Goal: Task Accomplishment & Management: Use online tool/utility

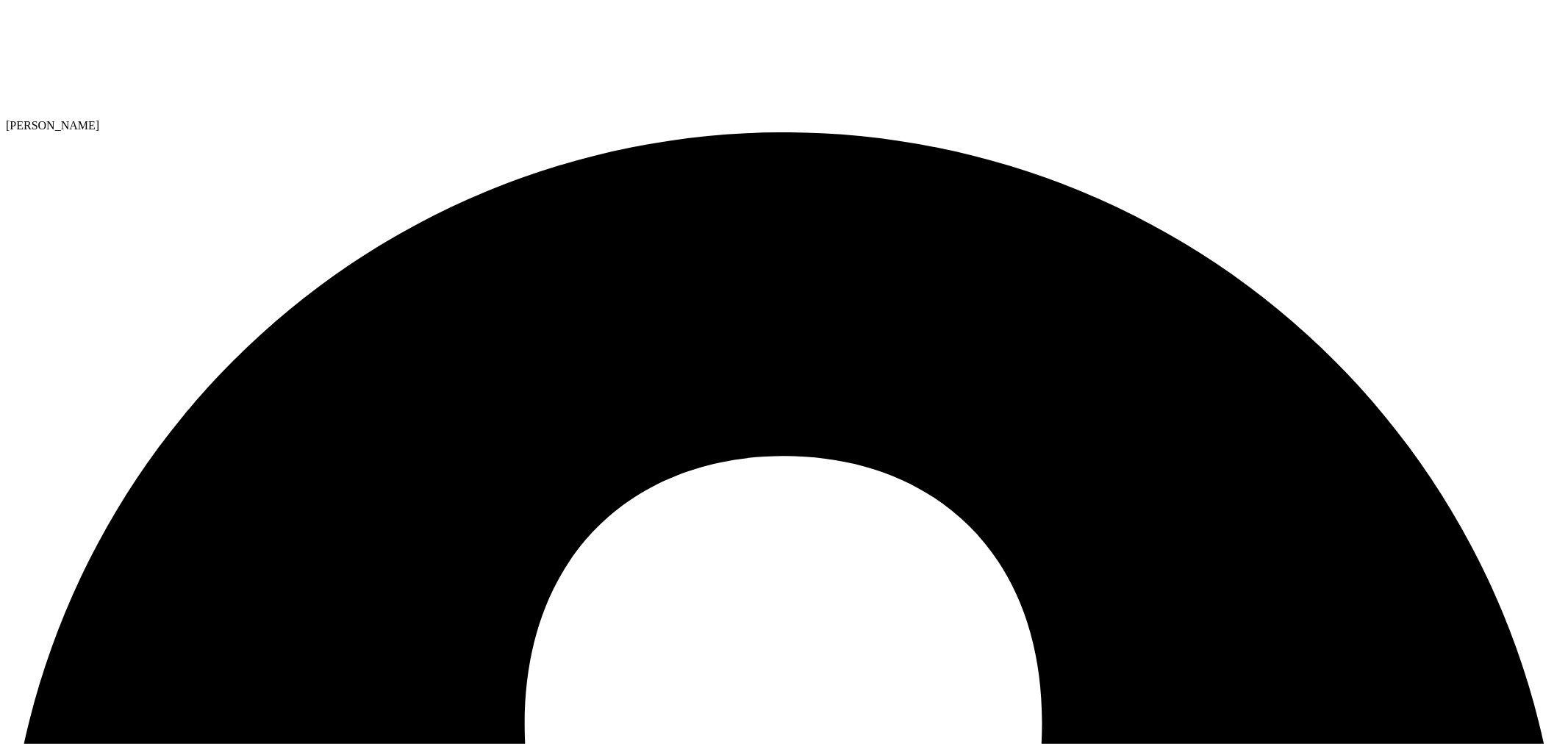
drag, startPoint x: 402, startPoint y: 83, endPoint x: 52, endPoint y: 83, distance: 350.0
paste h1
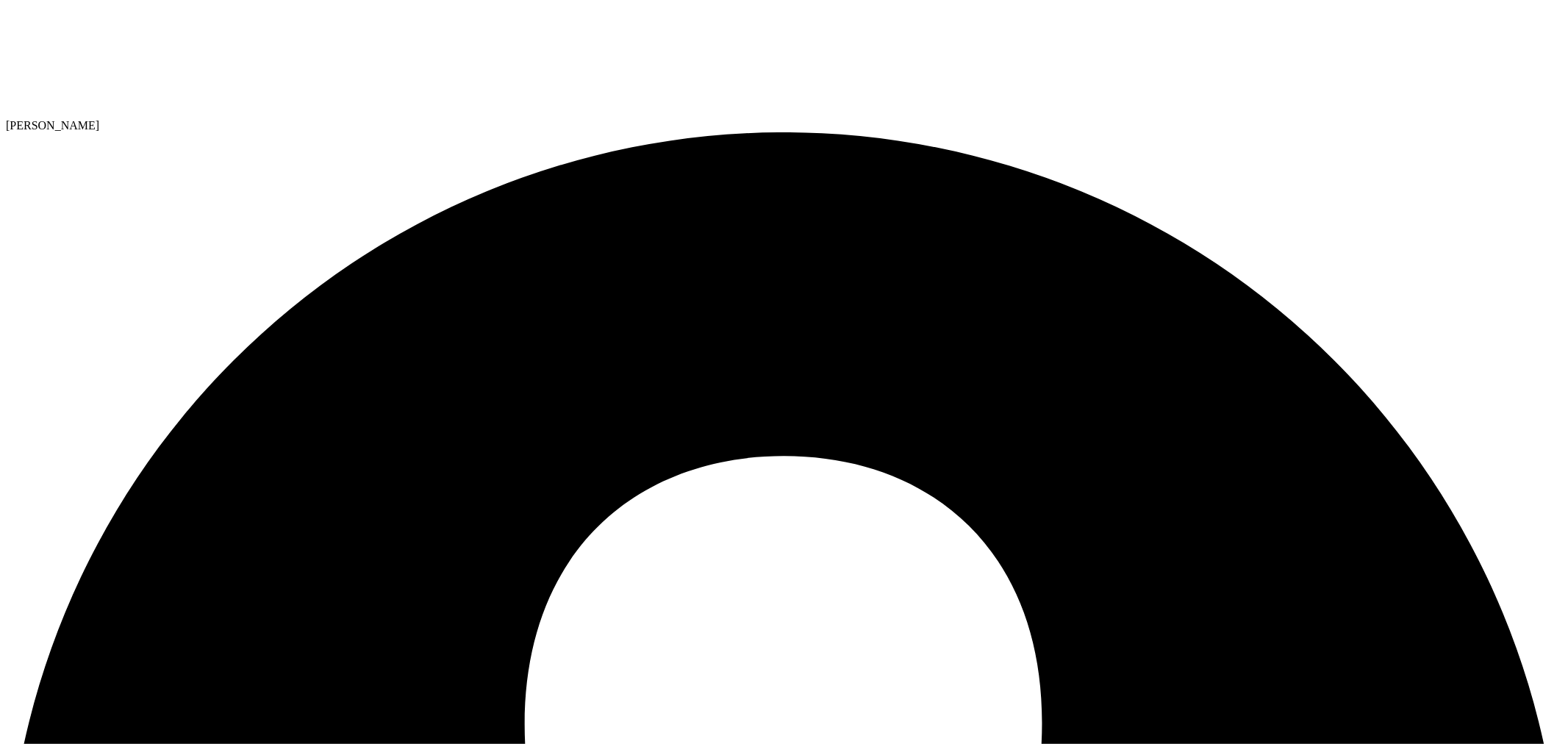
drag, startPoint x: 398, startPoint y: 83, endPoint x: 85, endPoint y: 69, distance: 313.3
